Goal: Obtain resource: Obtain resource

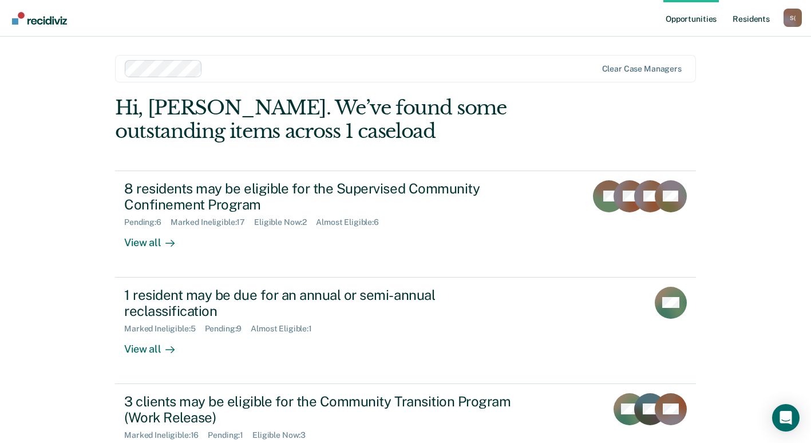
click at [754, 21] on link "Resident s" at bounding box center [752, 18] width 42 height 37
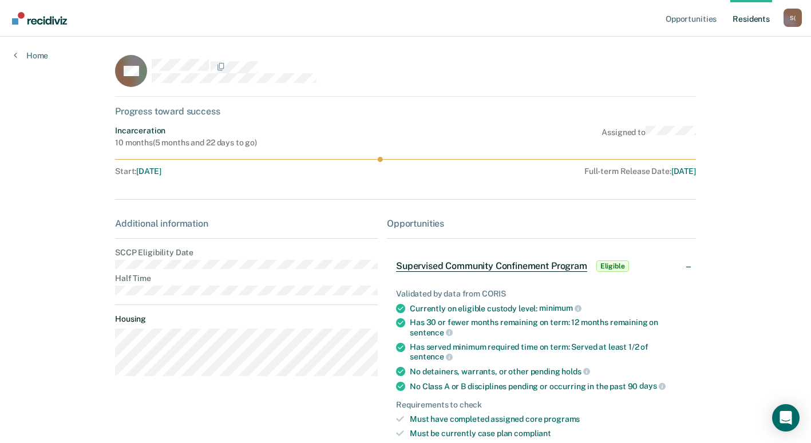
click at [566, 267] on span "Supervised Community Confinement Program" at bounding box center [491, 266] width 191 height 11
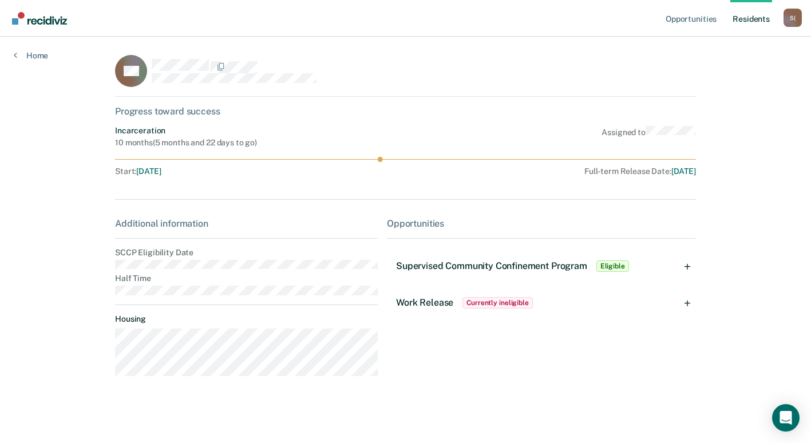
scroll to position [2, 0]
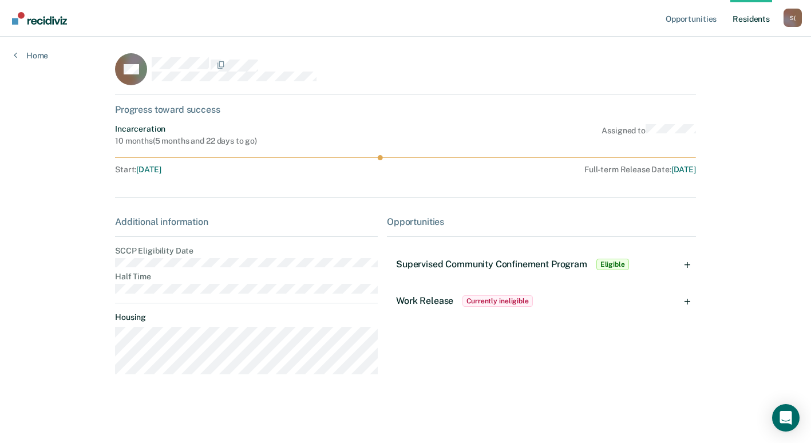
click at [692, 267] on div "Supervised Community Confinement Program Eligible" at bounding box center [541, 264] width 309 height 37
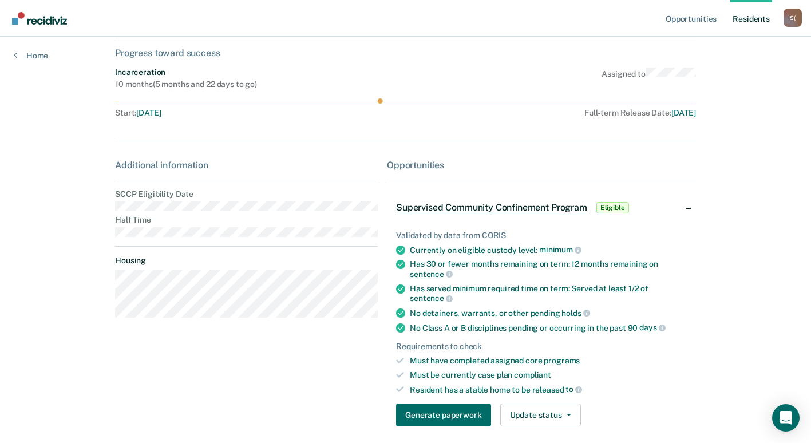
scroll to position [137, 0]
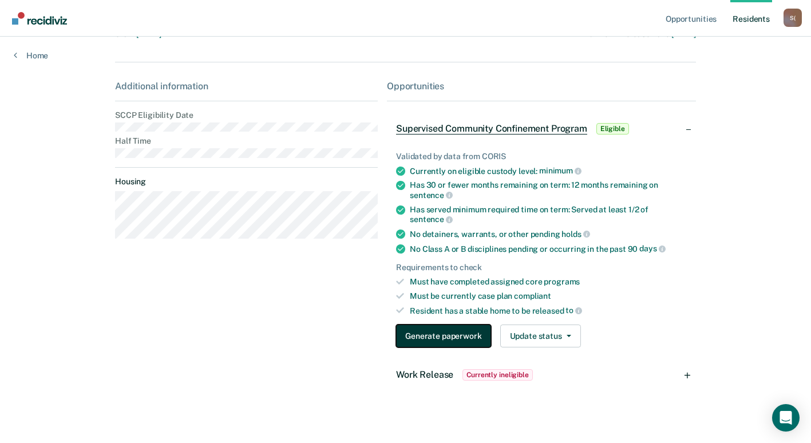
click at [443, 325] on button "Generate paperwork" at bounding box center [443, 336] width 94 height 23
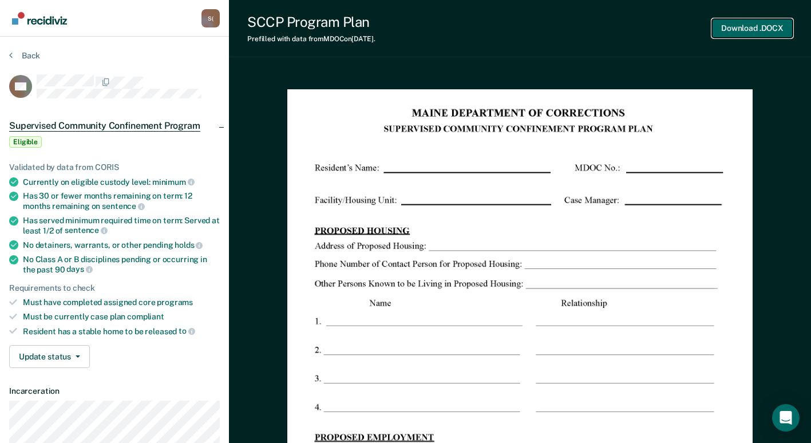
click at [762, 27] on button "Download .DOCX" at bounding box center [752, 28] width 81 height 19
